Goal: Locate item on page: Find specific information or element within the current view

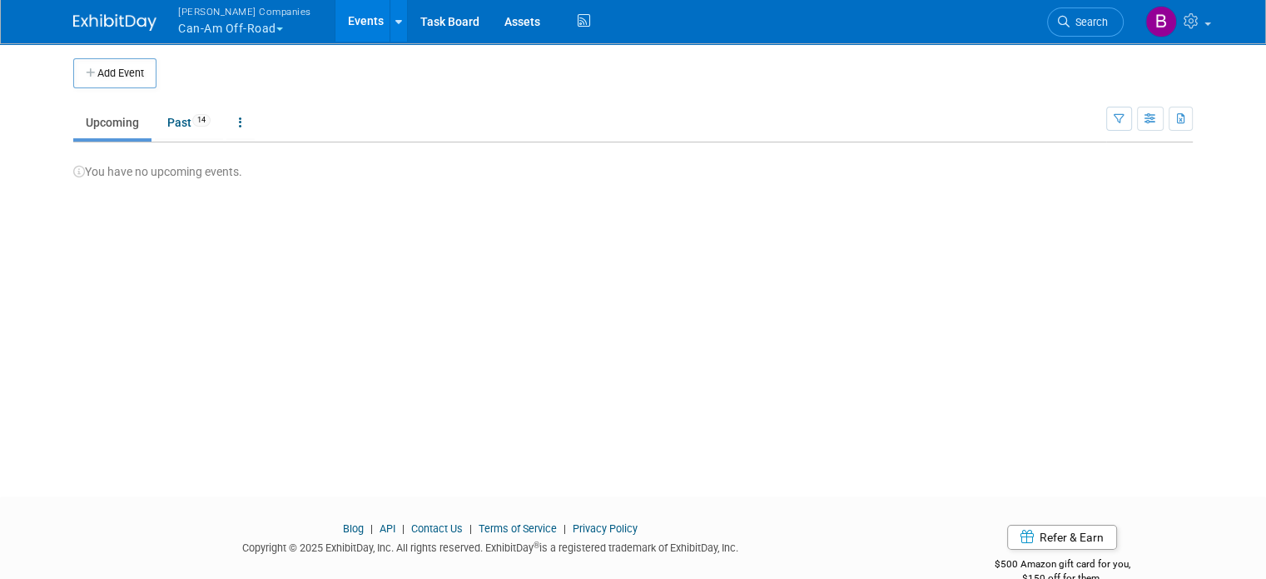
click at [253, 36] on button "[PERSON_NAME] Companies Can-Am Off-Road" at bounding box center [255, 21] width 156 height 43
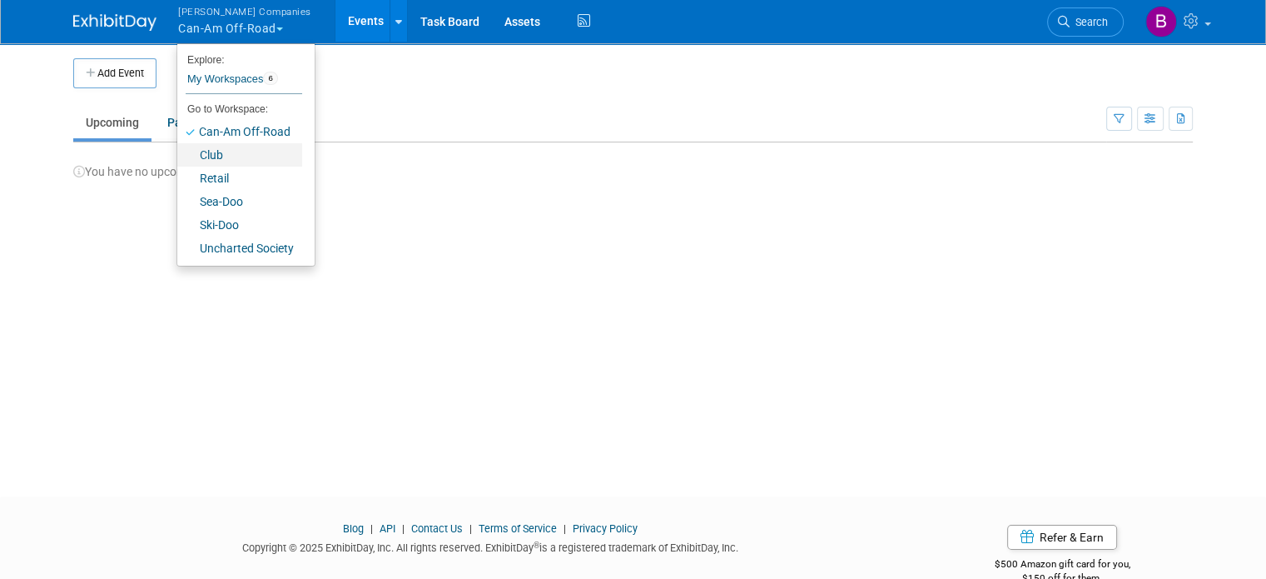
click at [202, 154] on link "Club" at bounding box center [239, 154] width 125 height 23
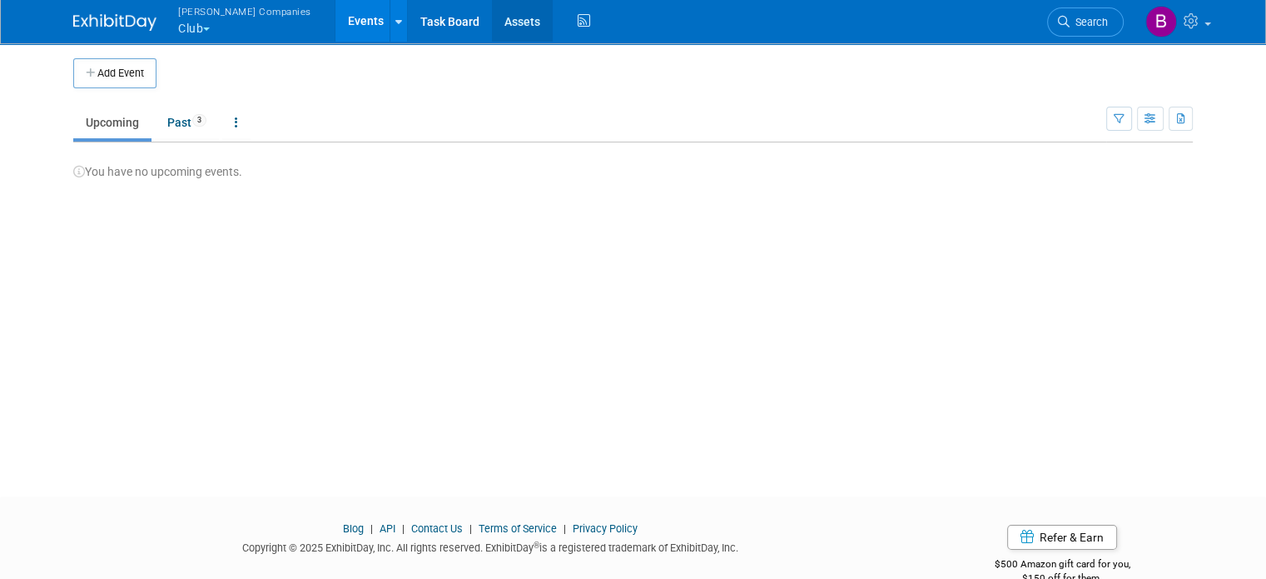
click at [492, 32] on link "Assets" at bounding box center [522, 21] width 61 height 42
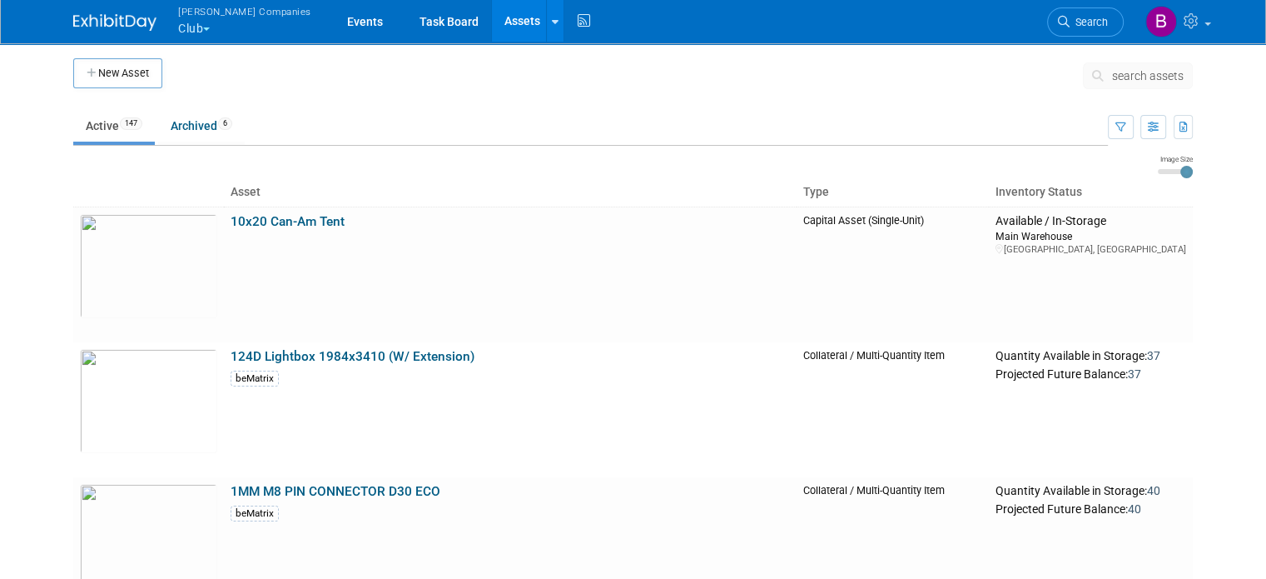
click at [1134, 69] on span "search assets" at bounding box center [1148, 75] width 72 height 13
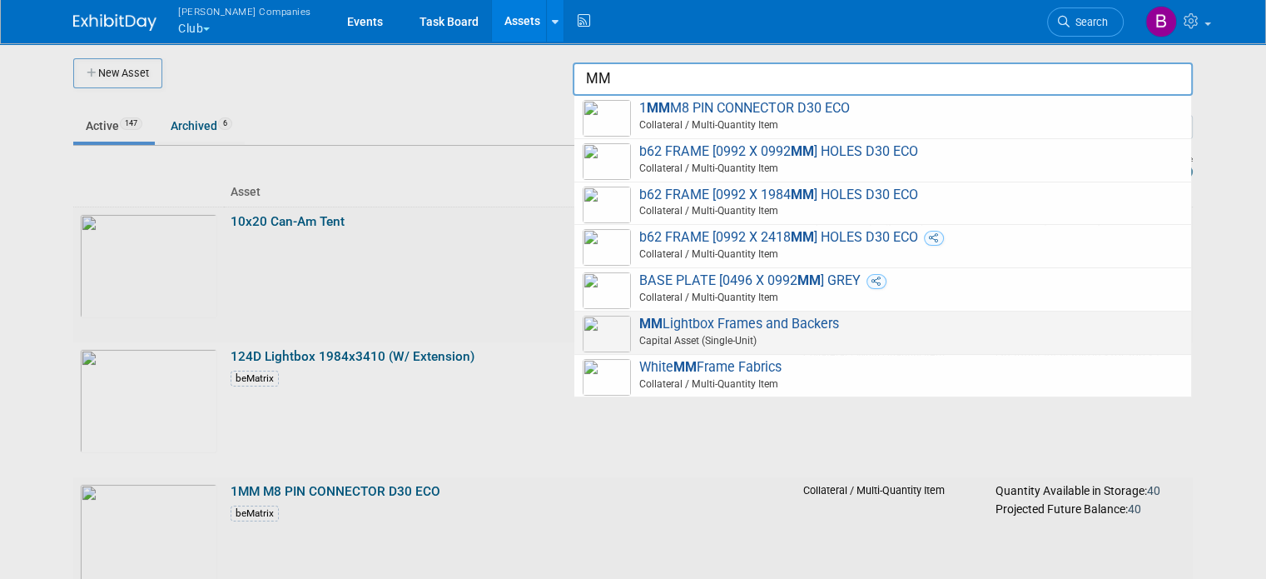
click at [775, 322] on span "MM Lightbox Frames and Backers Capital Asset (Single-Unit)" at bounding box center [883, 333] width 600 height 34
type input "MM Lightbox Frames and Backers"
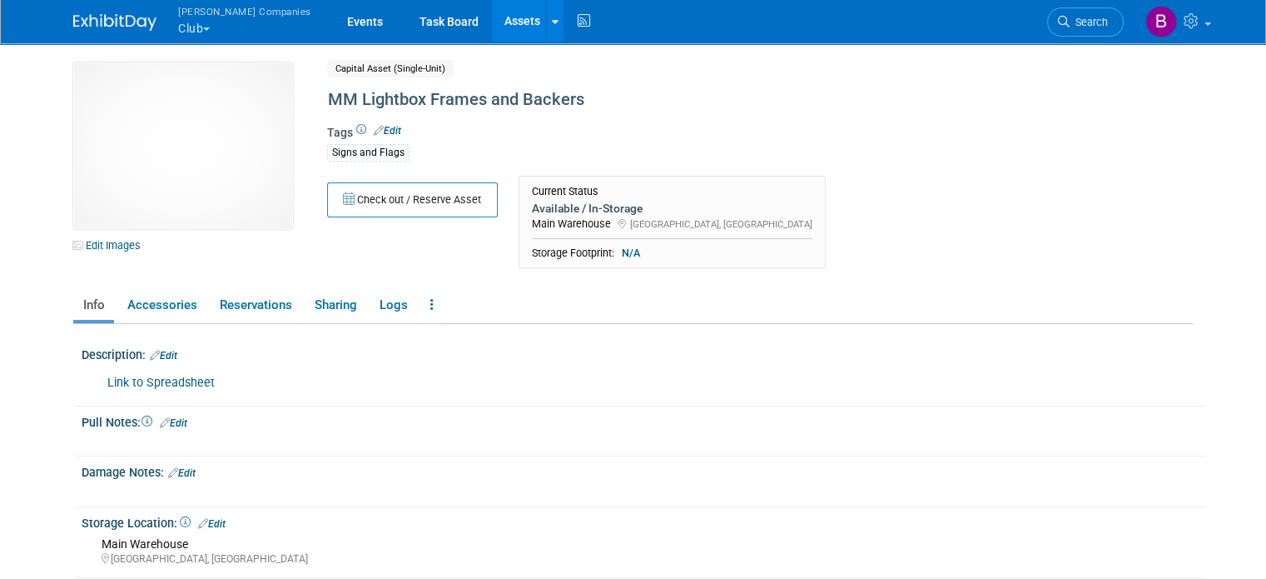
scroll to position [206, 0]
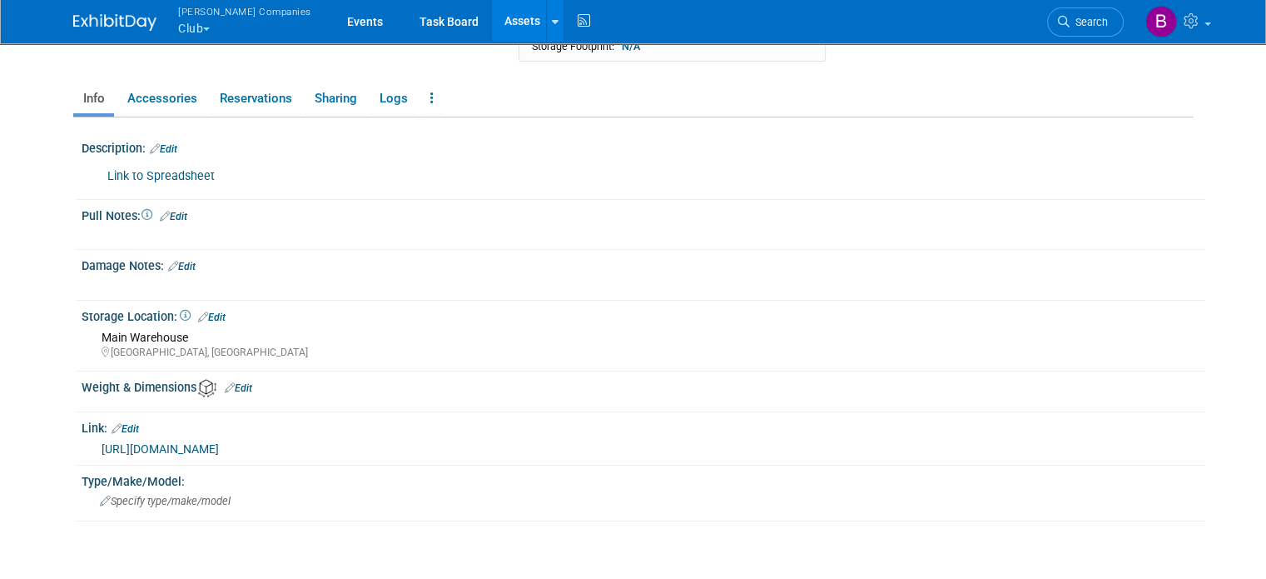
click at [219, 442] on link "[URL][DOMAIN_NAME]" at bounding box center [160, 448] width 117 height 13
